Goal: Task Accomplishment & Management: Manage account settings

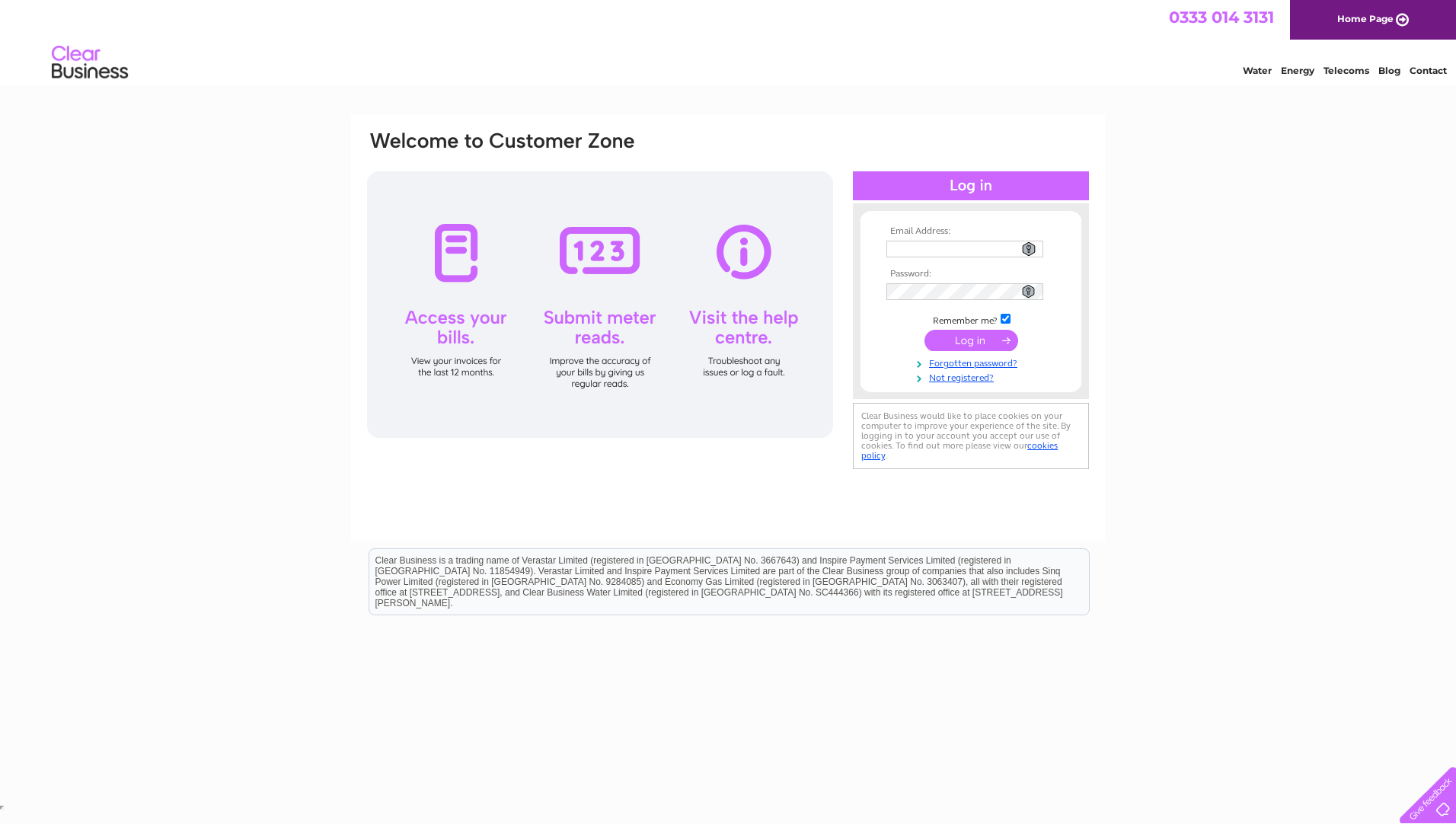
type input "neil@combi-fix.co.uk"
click at [978, 340] on input "submit" at bounding box center [971, 341] width 94 height 22
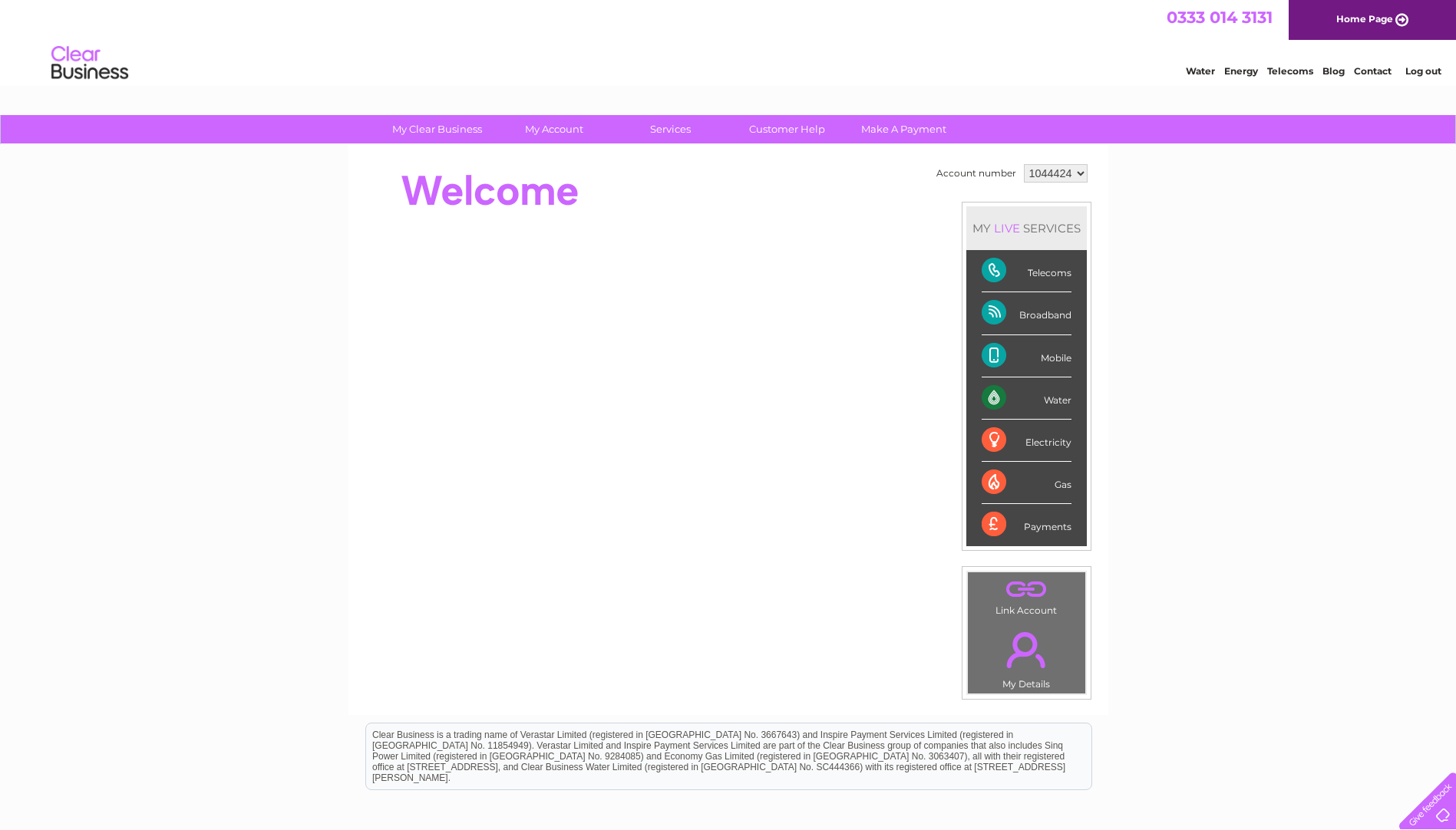
click at [1054, 359] on div "Mobile" at bounding box center [1026, 356] width 90 height 42
click at [995, 358] on div "Mobile" at bounding box center [1026, 356] width 90 height 42
click at [1055, 361] on div "Mobile" at bounding box center [1026, 356] width 90 height 42
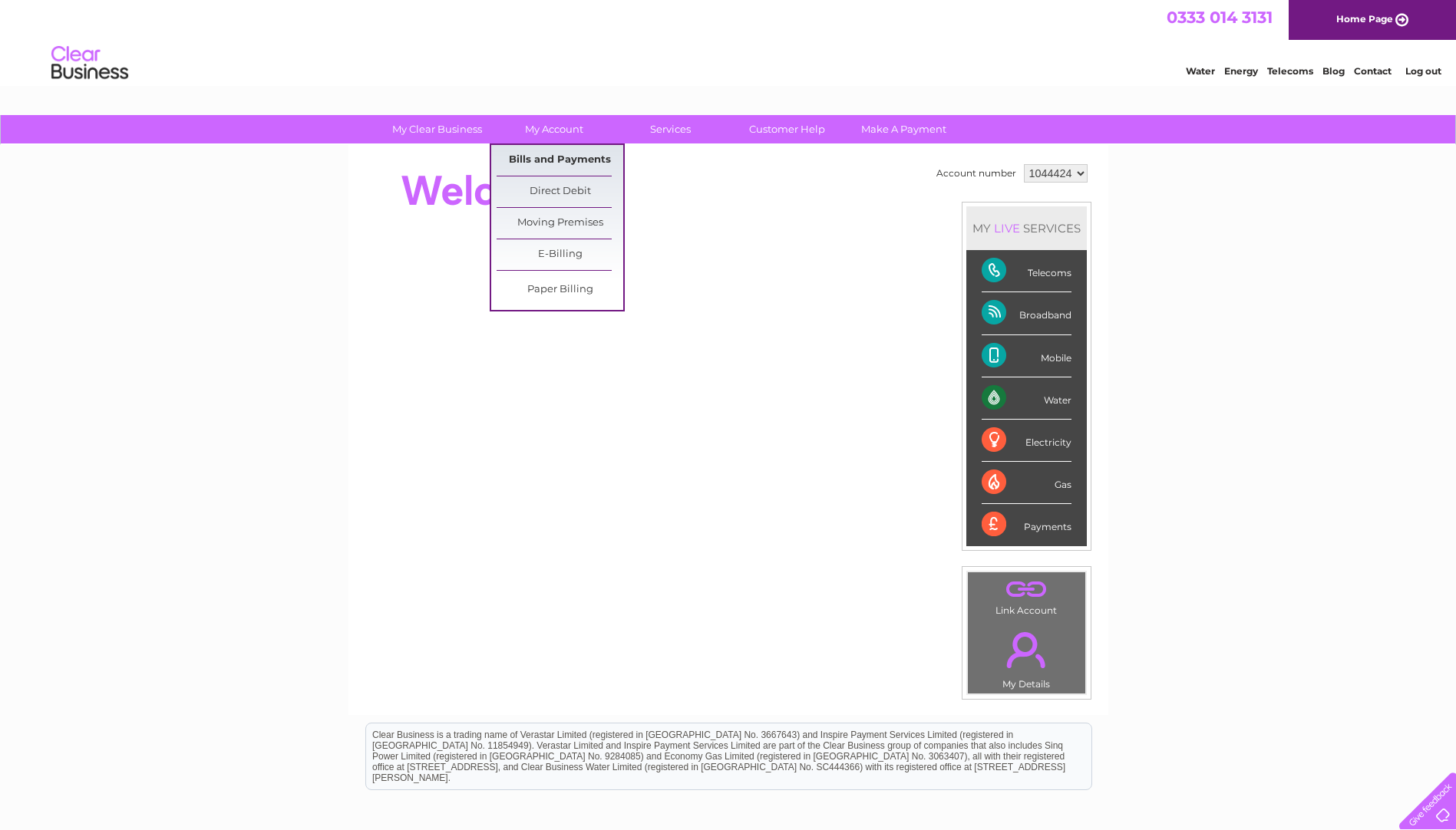
click at [545, 157] on link "Bills and Payments" at bounding box center [560, 160] width 127 height 30
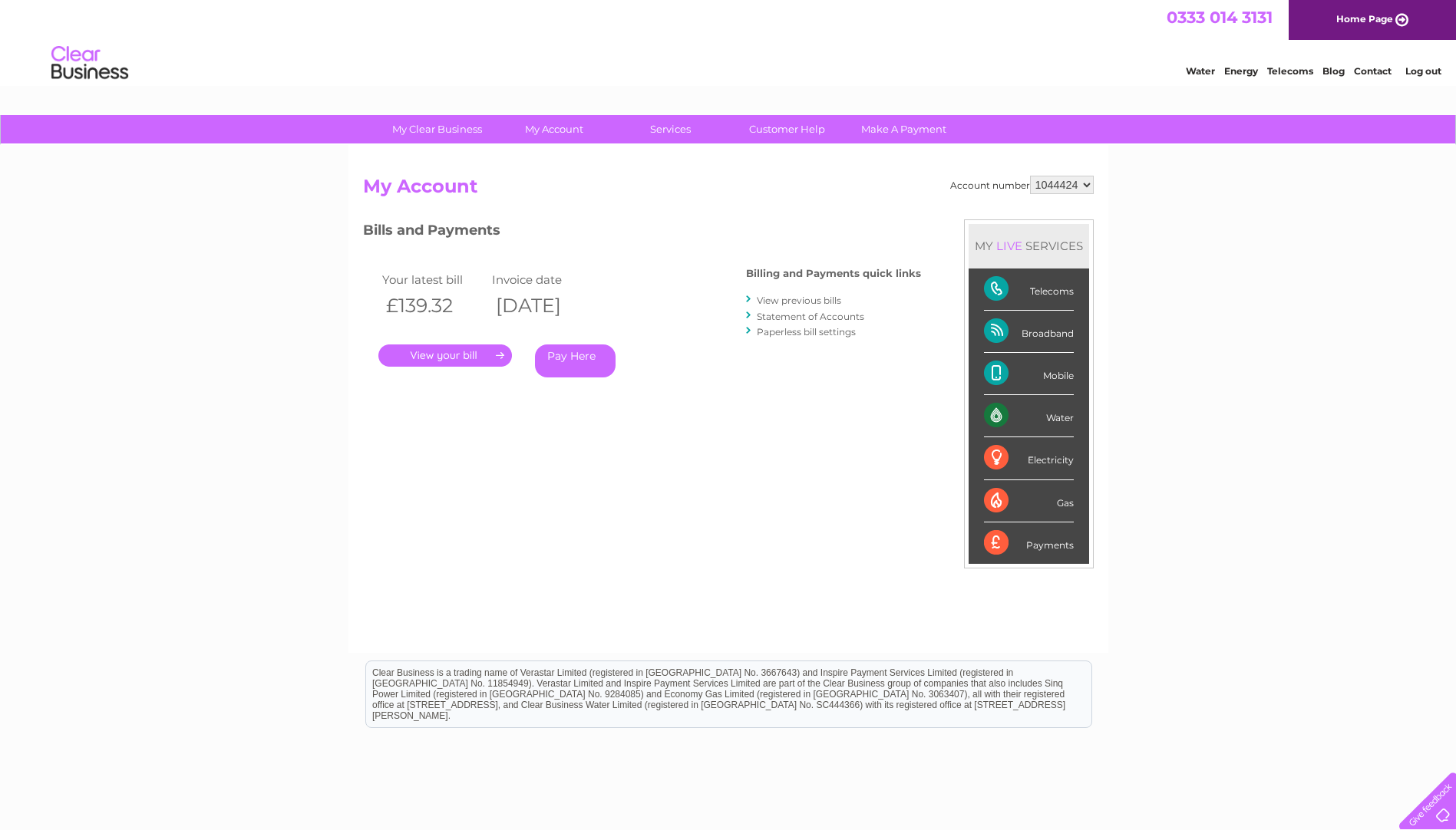
click at [455, 349] on link "." at bounding box center [444, 355] width 134 height 22
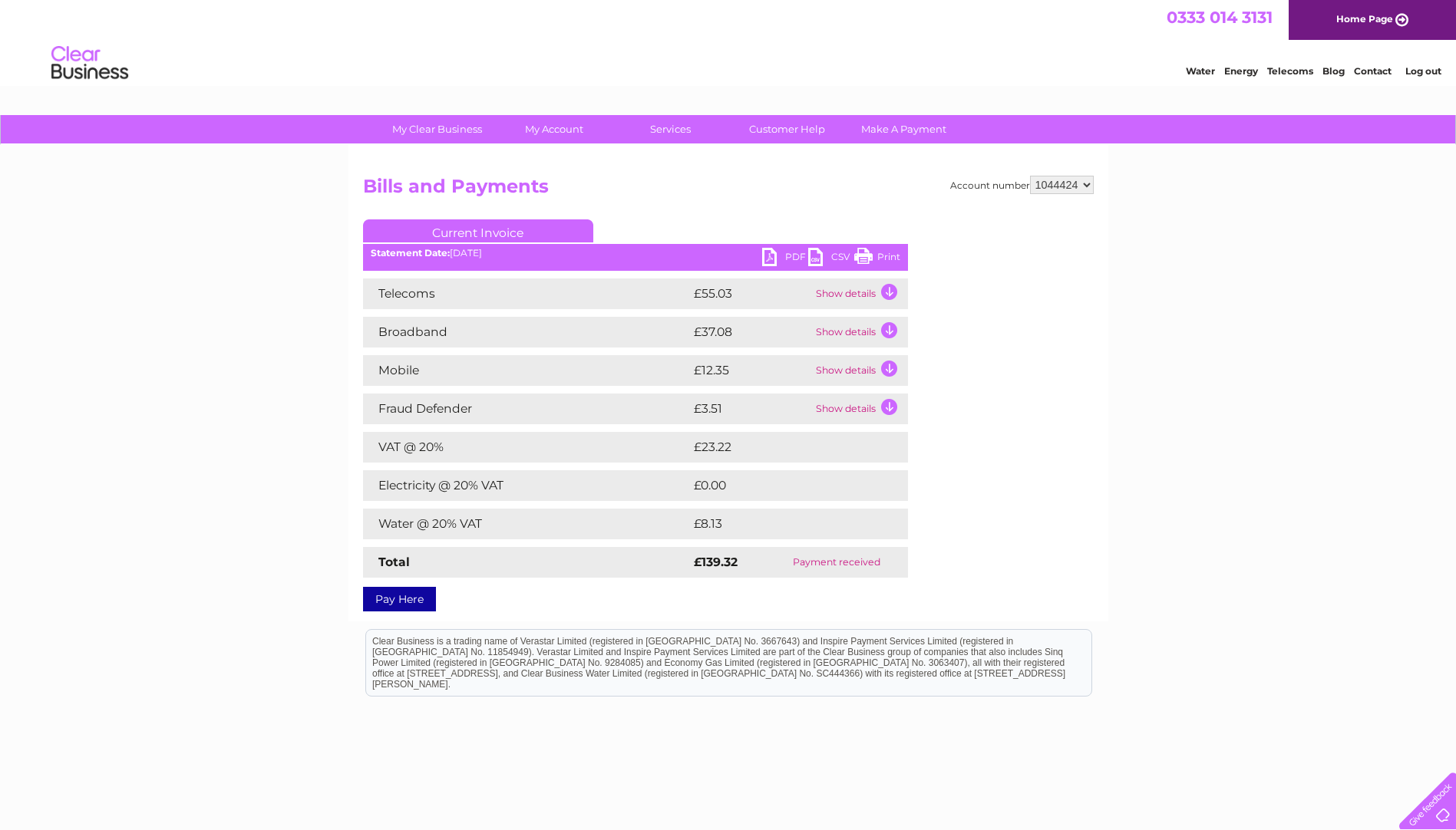
click at [889, 369] on td "Show details" at bounding box center [860, 370] width 96 height 30
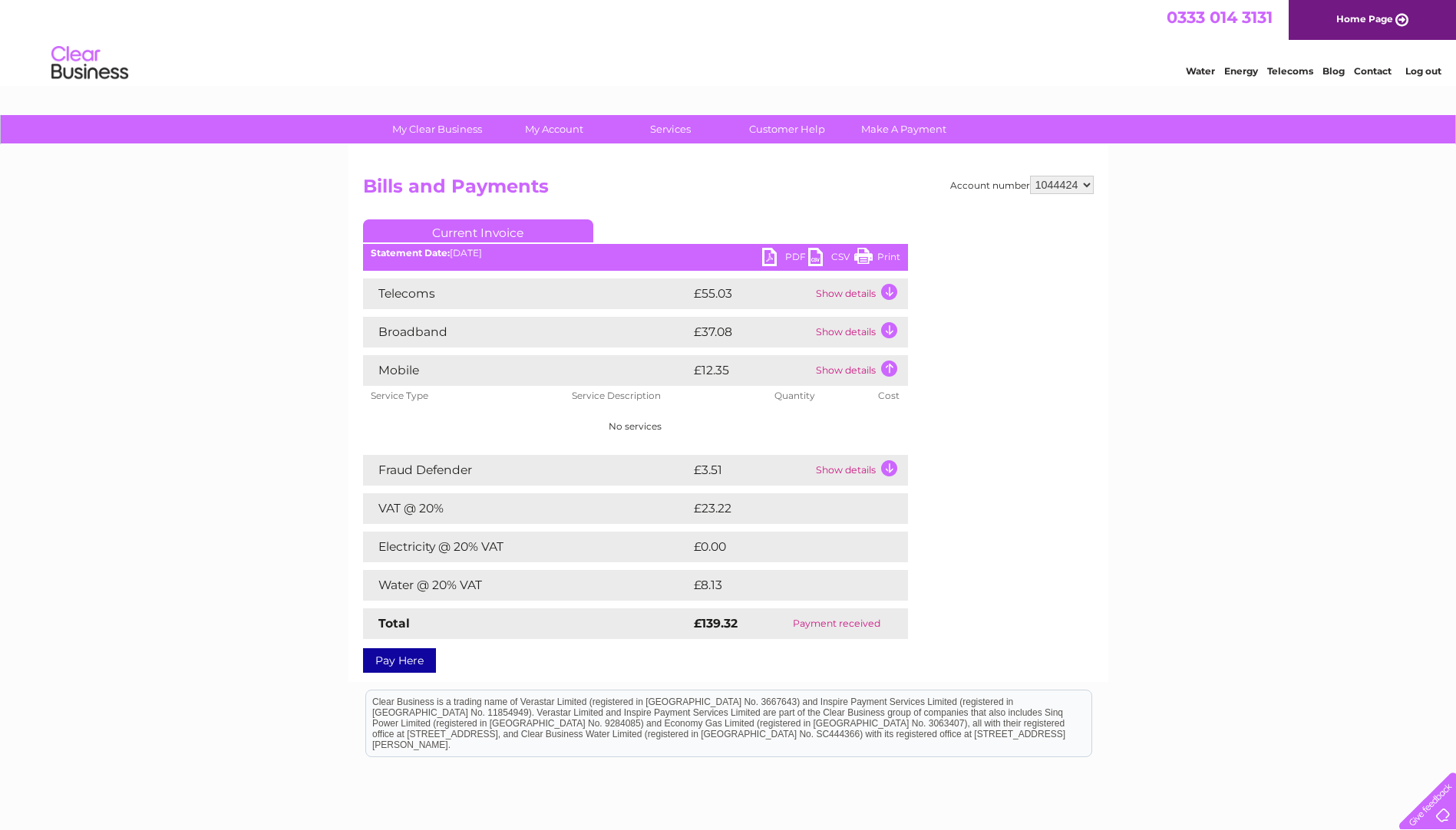
click at [888, 365] on td "Show details" at bounding box center [860, 370] width 96 height 30
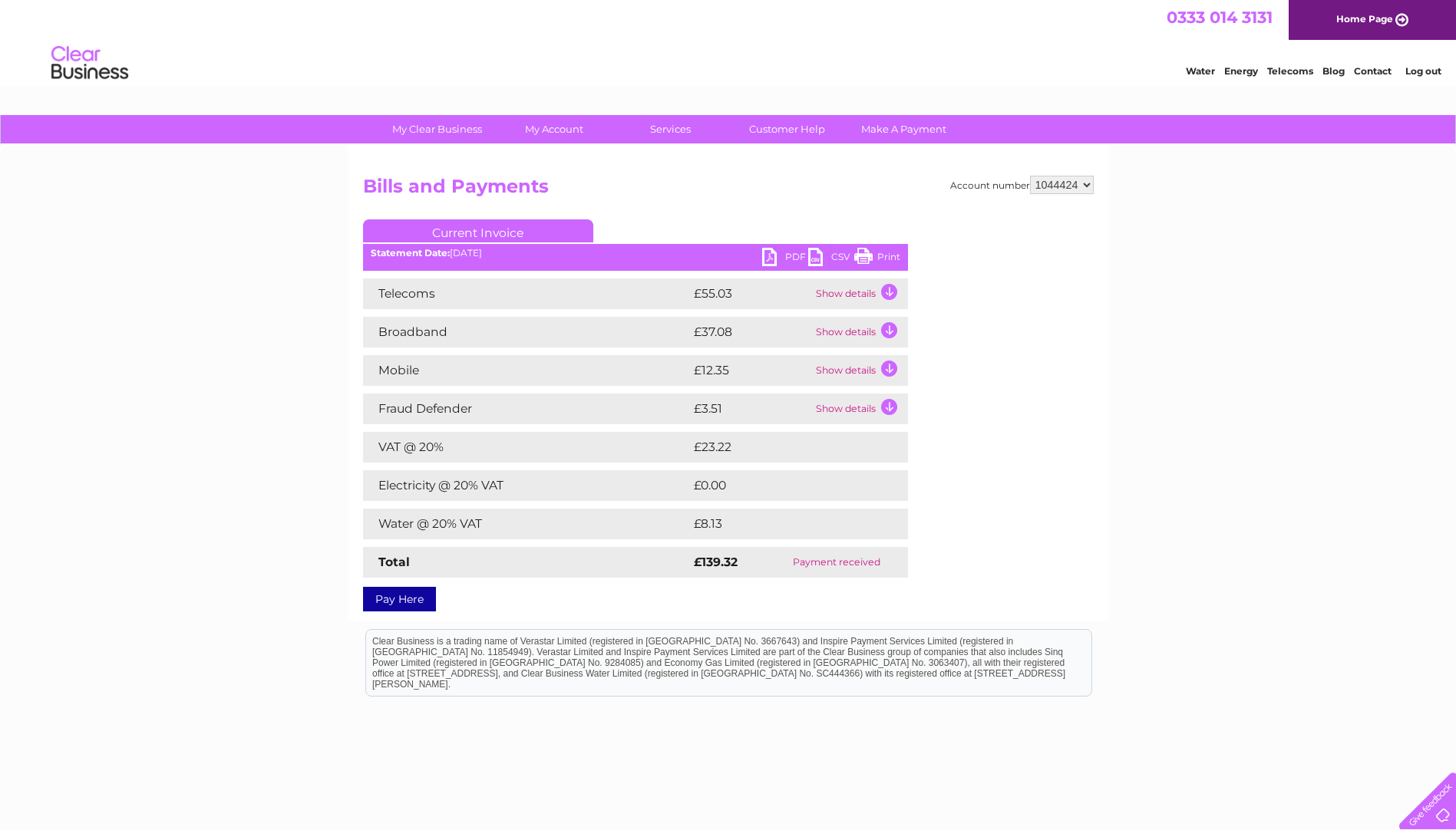
click at [890, 408] on td "Show details" at bounding box center [860, 408] width 96 height 30
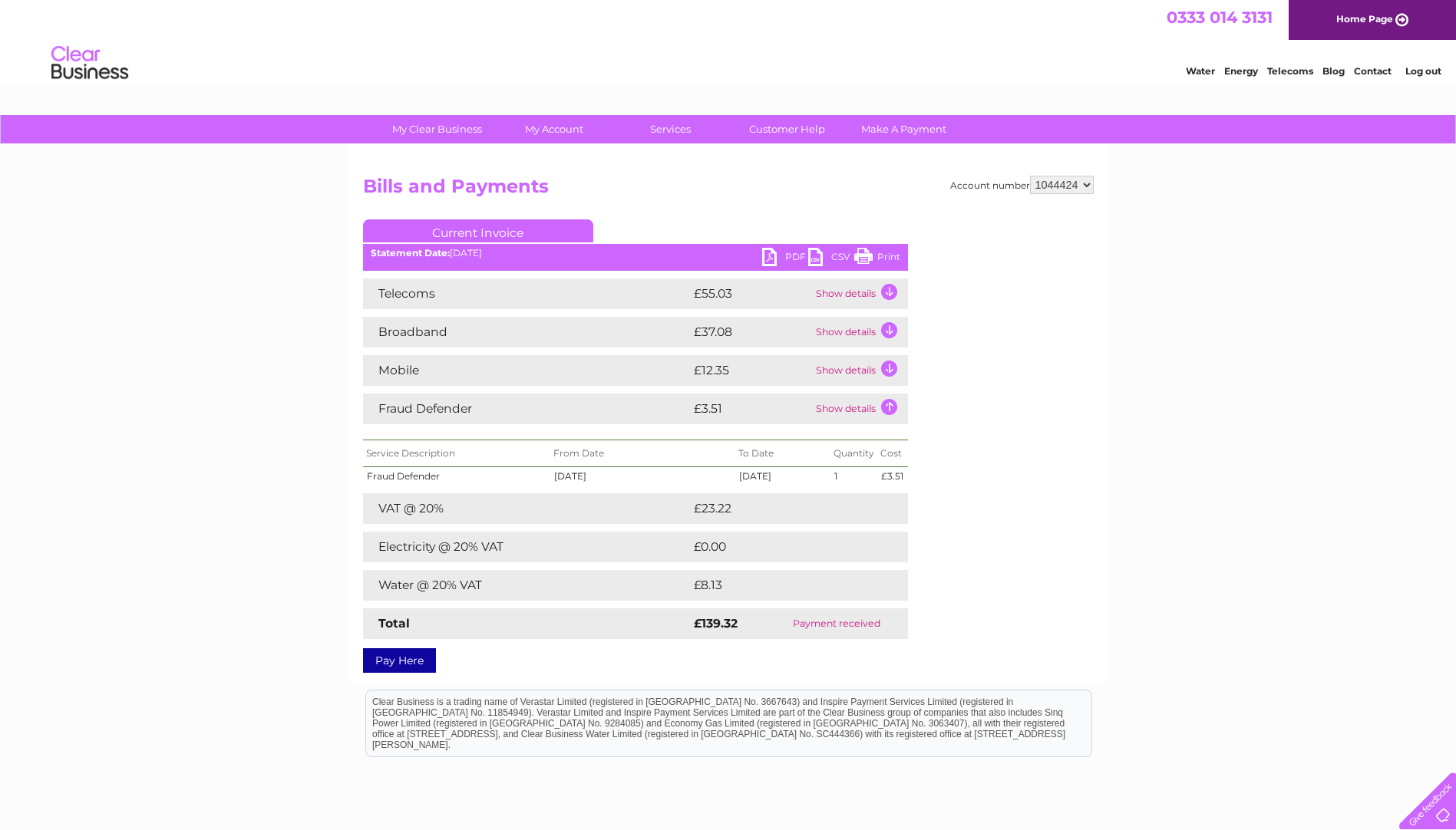
click at [856, 404] on td "Show details" at bounding box center [860, 408] width 96 height 30
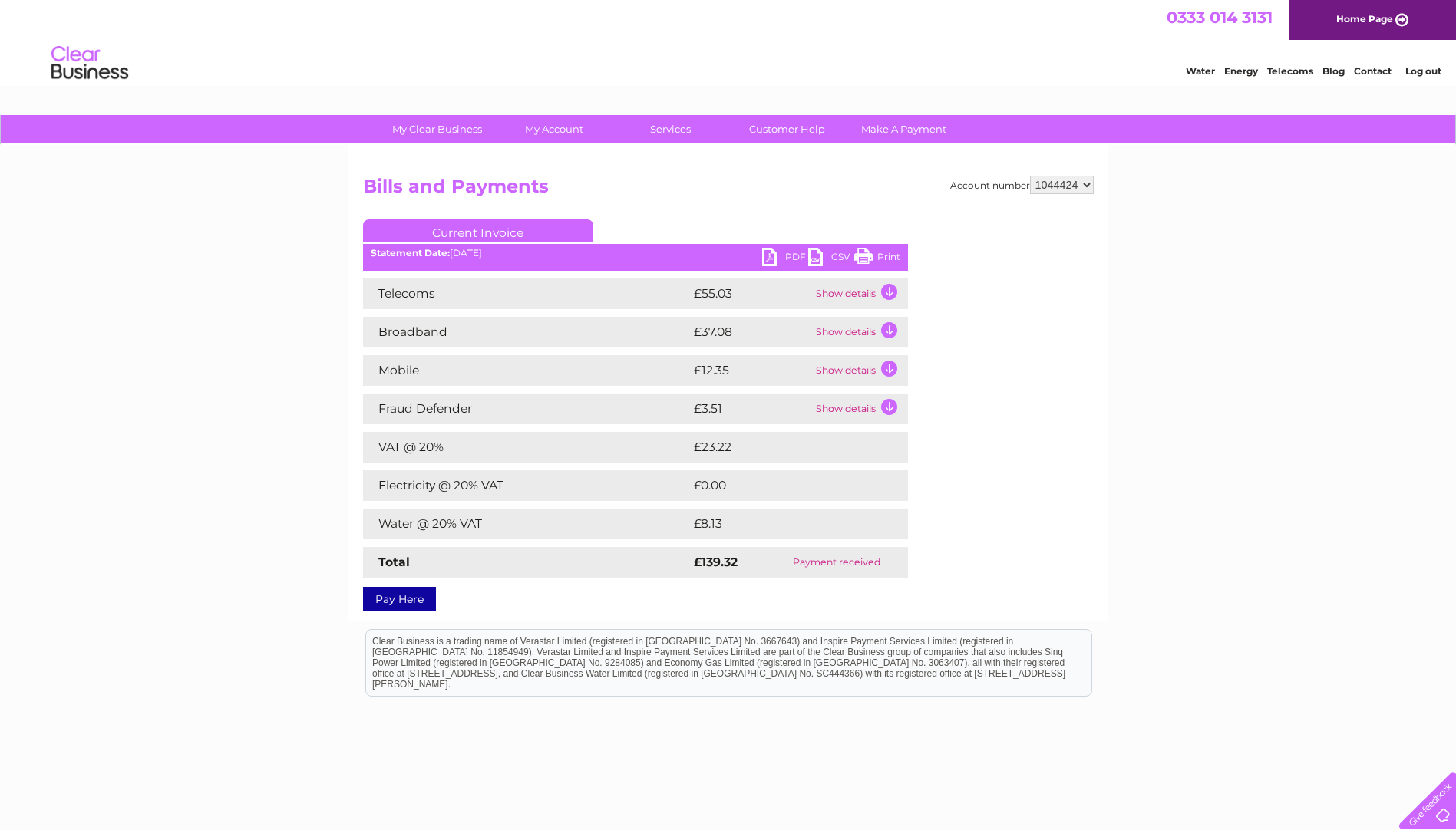
click at [856, 404] on td "Show details" at bounding box center [860, 408] width 96 height 30
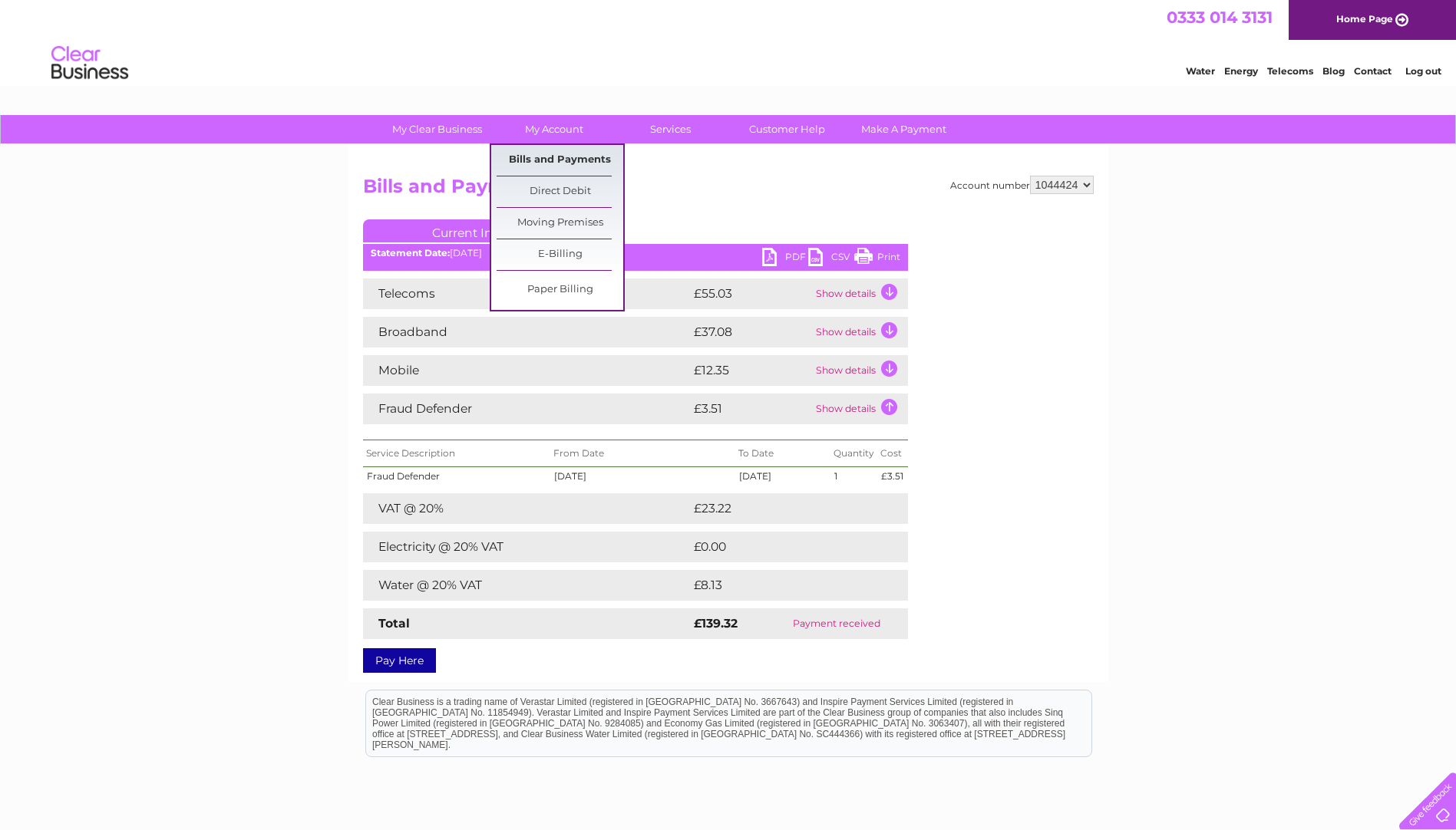
click at [557, 159] on link "Bills and Payments" at bounding box center [560, 160] width 127 height 30
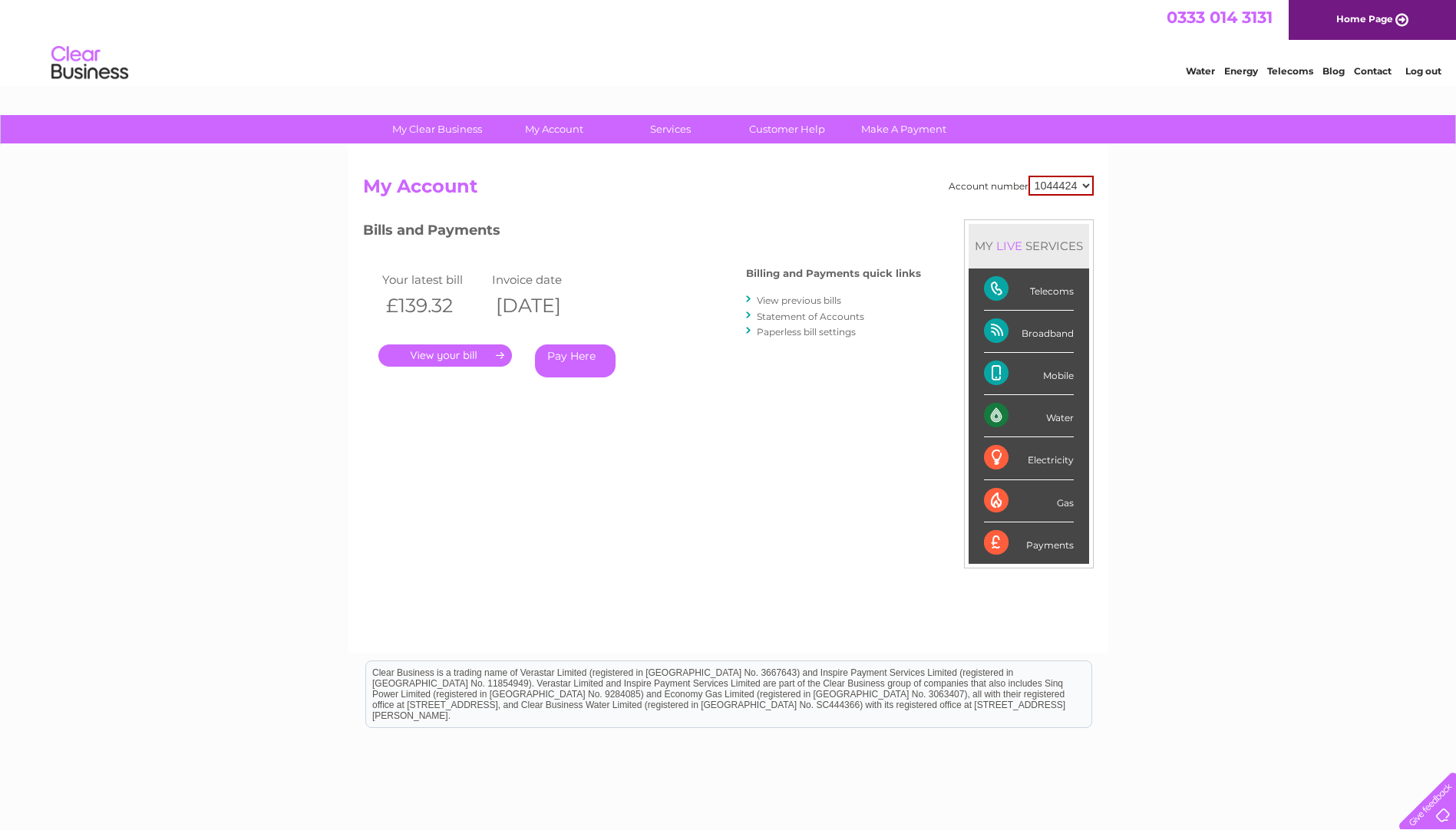
click at [819, 296] on link "View previous bills" at bounding box center [799, 300] width 84 height 12
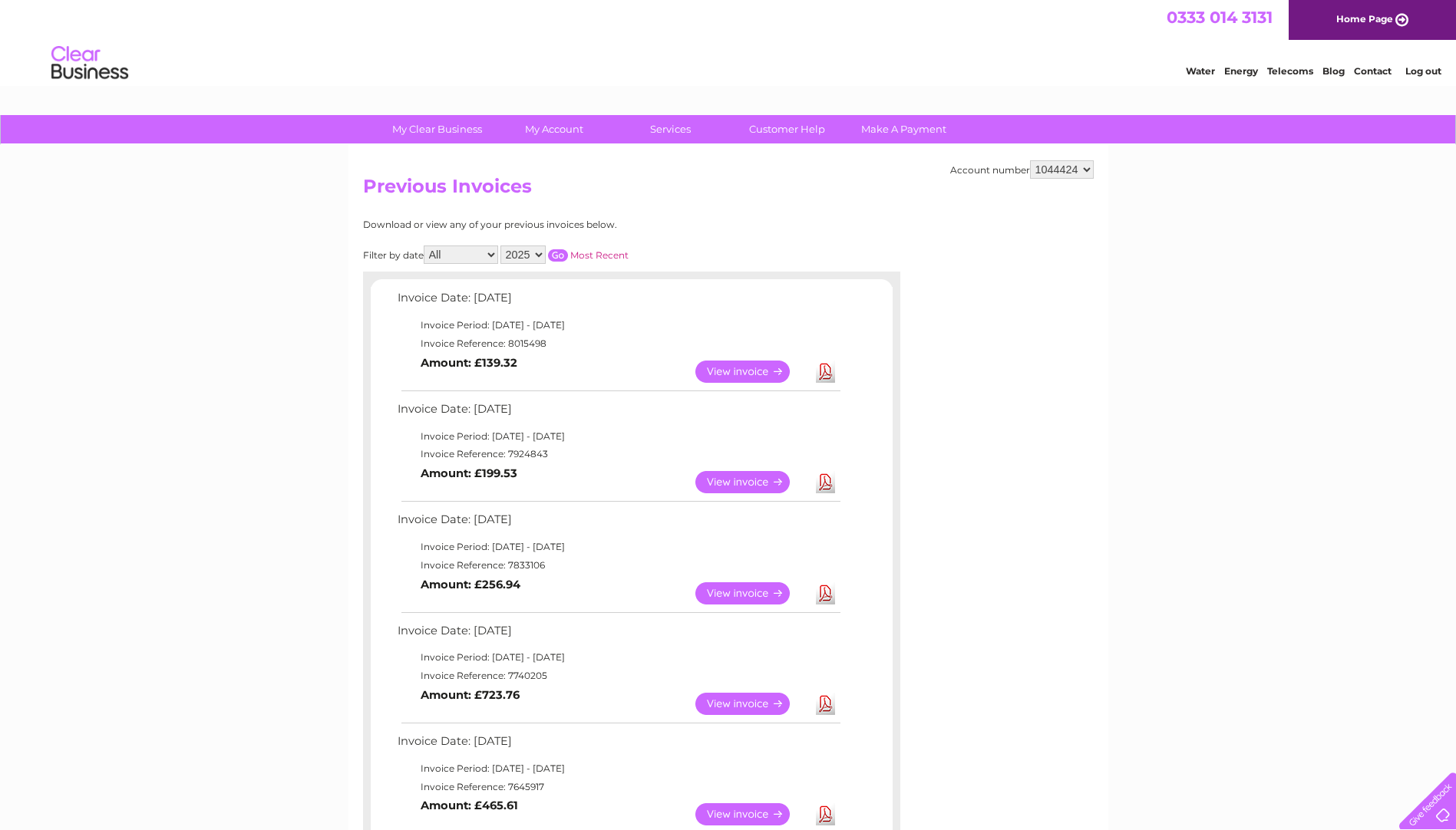
click at [747, 375] on link "View" at bounding box center [751, 372] width 112 height 22
click at [826, 372] on link "Download" at bounding box center [826, 372] width 20 height 22
click at [789, 131] on link "Customer Help" at bounding box center [787, 129] width 127 height 28
